Goal: Obtain resource: Download file/media

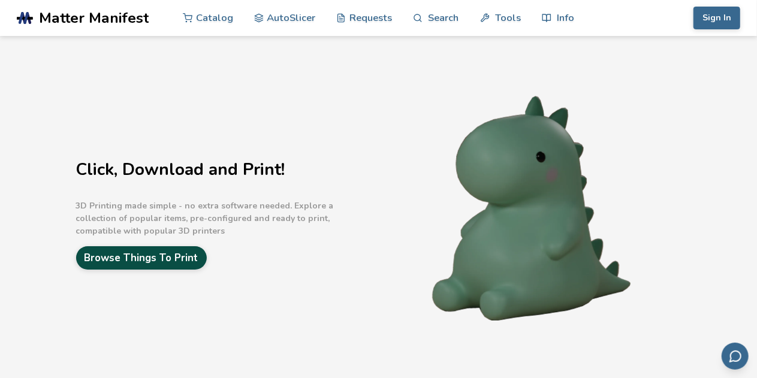
click at [183, 254] on link "Browse Things To Print" at bounding box center [141, 257] width 131 height 23
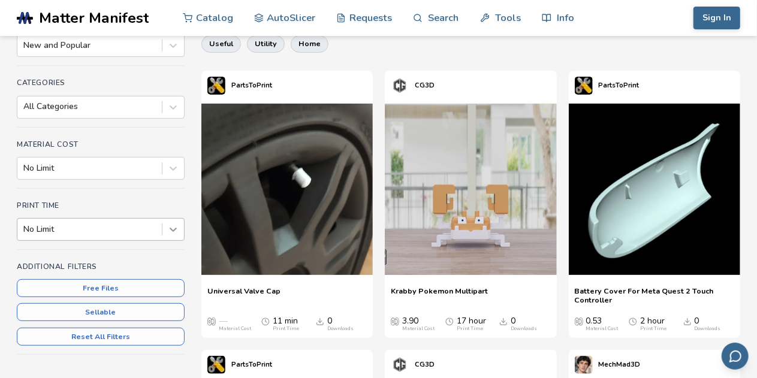
scroll to position [140, 0]
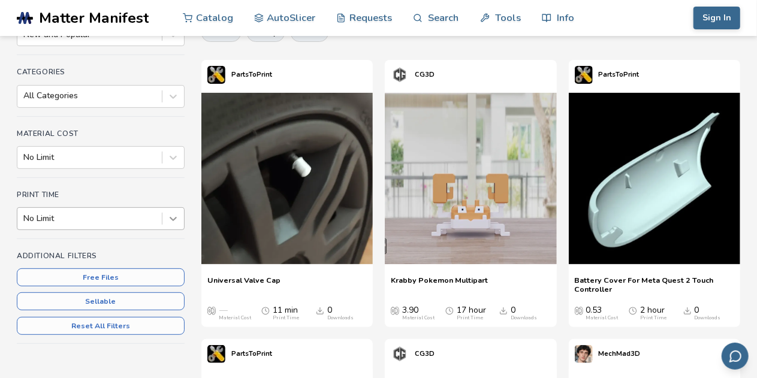
click at [168, 230] on div "No Limit" at bounding box center [101, 218] width 168 height 23
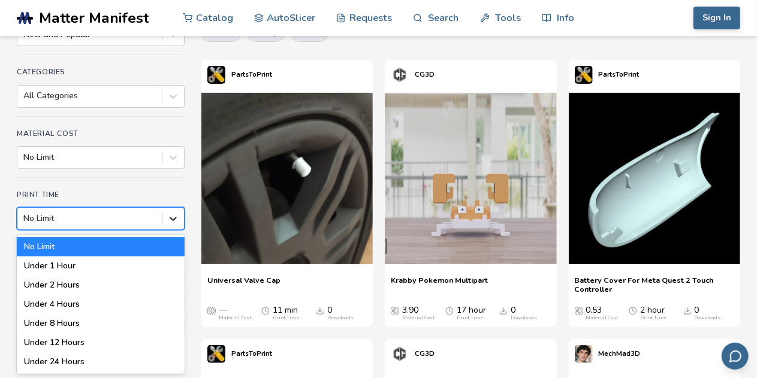
click at [176, 218] on icon at bounding box center [173, 219] width 7 height 4
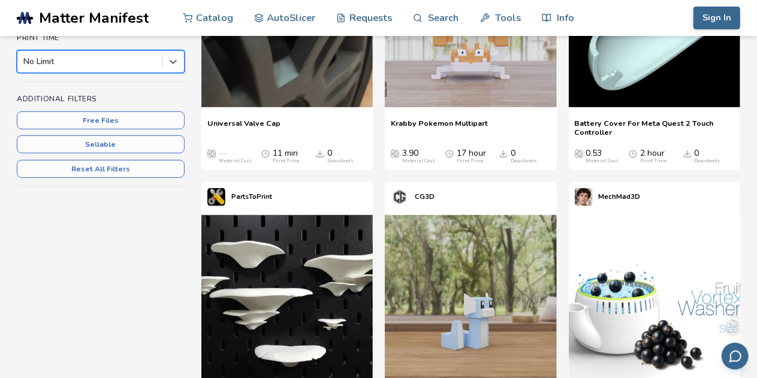
scroll to position [308, 0]
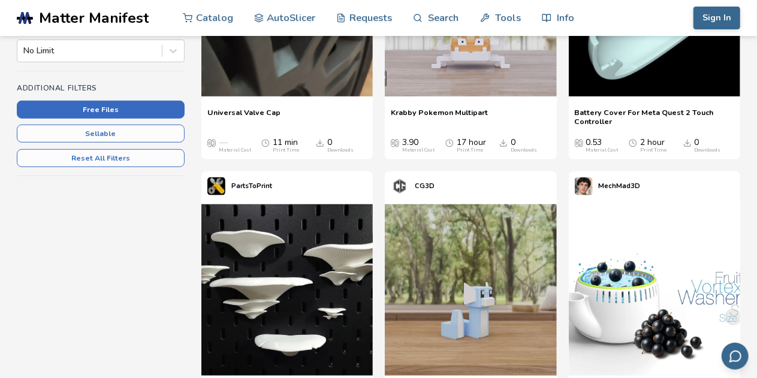
click at [173, 110] on button "Free Files" at bounding box center [101, 110] width 168 height 18
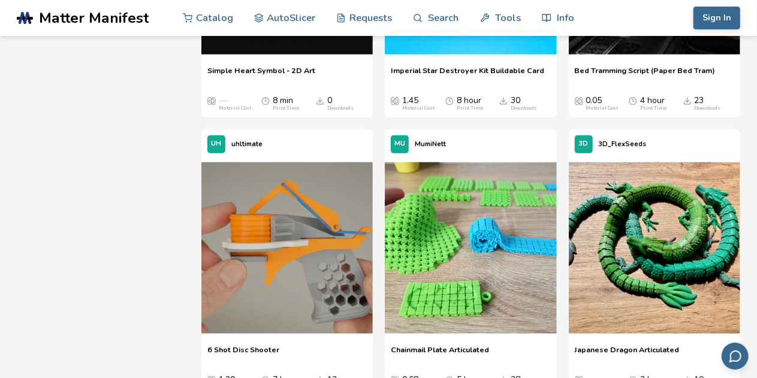
scroll to position [594, 0]
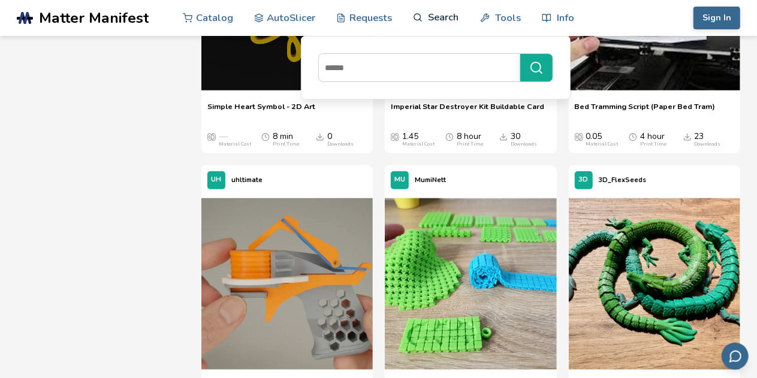
click at [441, 13] on link "Search" at bounding box center [436, 17] width 46 height 36
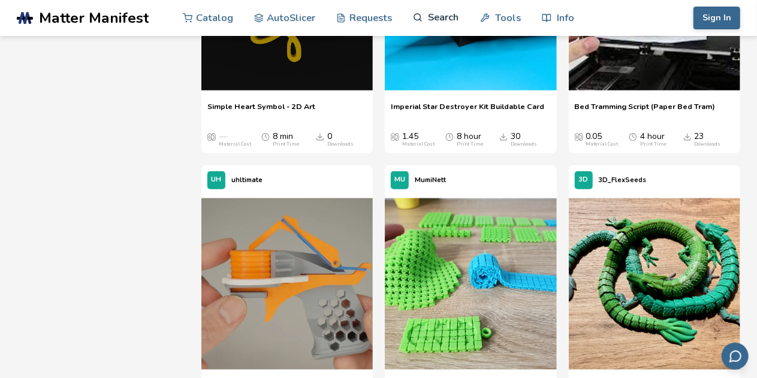
click at [441, 17] on link "Search" at bounding box center [436, 17] width 46 height 36
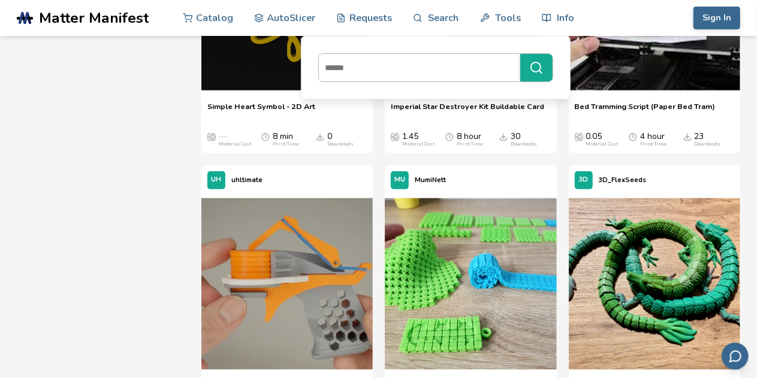
click at [426, 60] on input at bounding box center [416, 68] width 195 height 22
type input "*********"
click at [520, 54] on button "*********" at bounding box center [536, 68] width 32 height 28
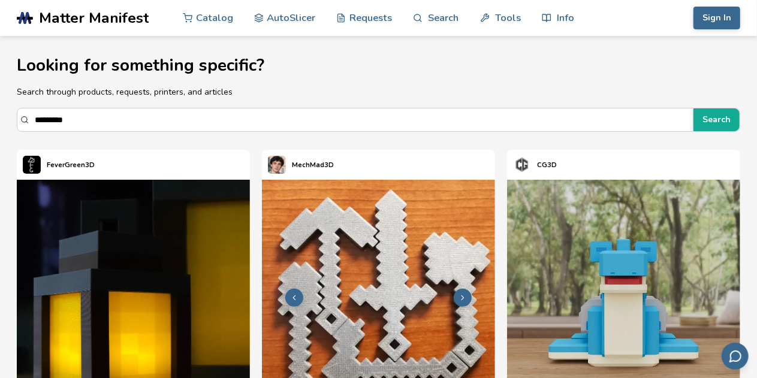
click at [394, 219] on img at bounding box center [378, 296] width 233 height 233
